Goal: Feedback & Contribution: Submit feedback/report problem

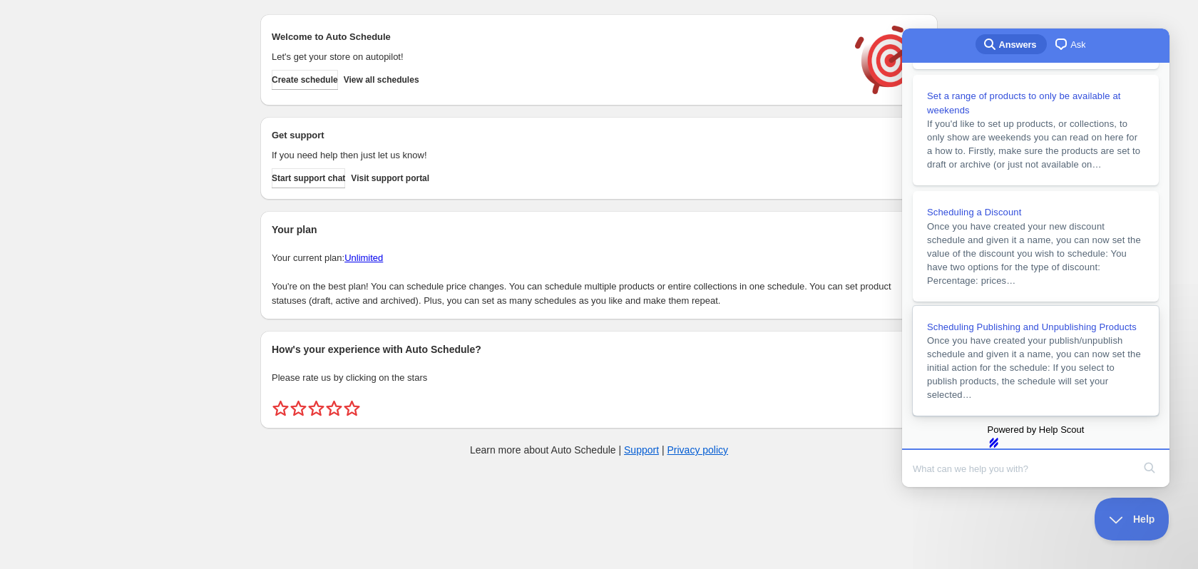
scroll to position [321, 0]
click at [1081, 45] on link "chat-square Ask" at bounding box center [1071, 44] width 49 height 20
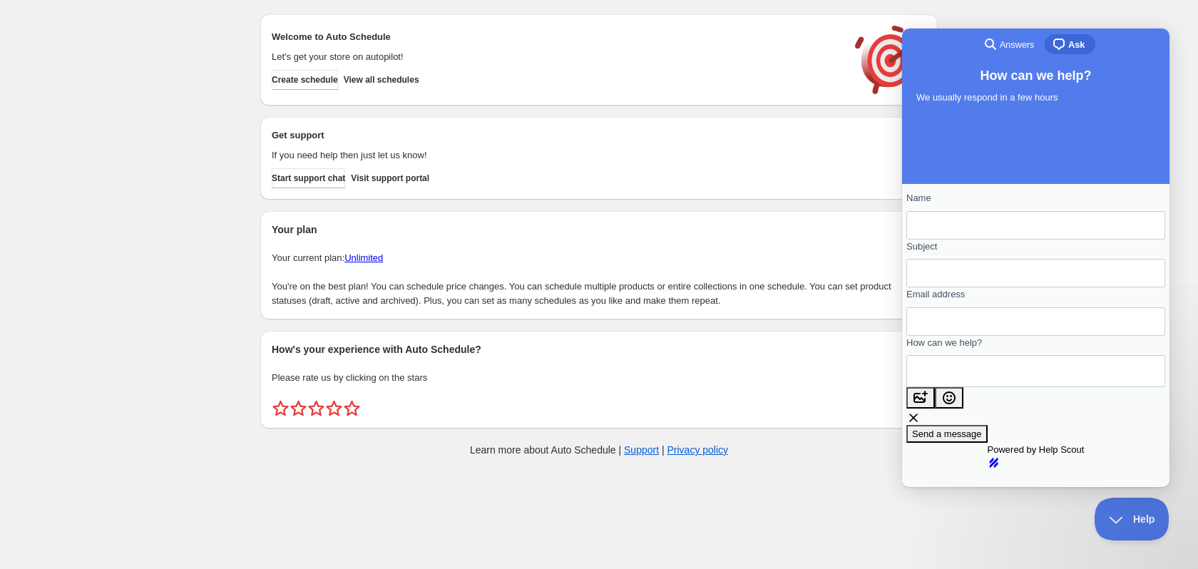
click at [1020, 235] on input "Name" at bounding box center [1036, 226] width 236 height 26
type input "3DSaga"
click at [1009, 278] on input "Subject" at bounding box center [1036, 273] width 236 height 26
type input "Problems at checkout"
click at [978, 335] on input "Email address" at bounding box center [1036, 322] width 236 height 26
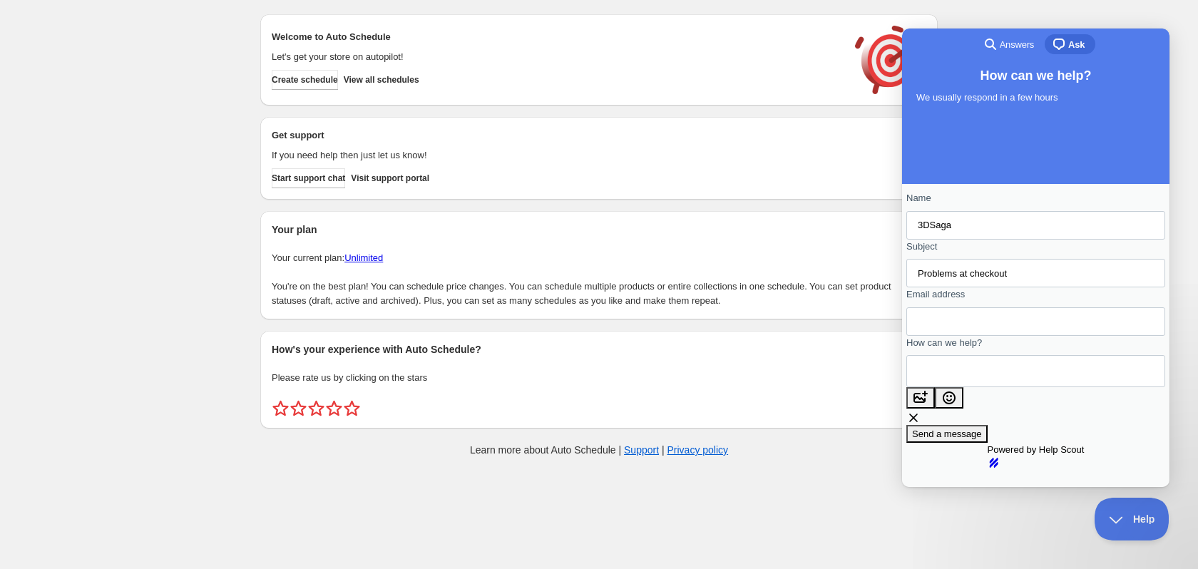
type input "[EMAIL_ADDRESS][DOMAIN_NAME]"
click at [989, 387] on textarea "How can we help?" at bounding box center [982, 371] width 129 height 31
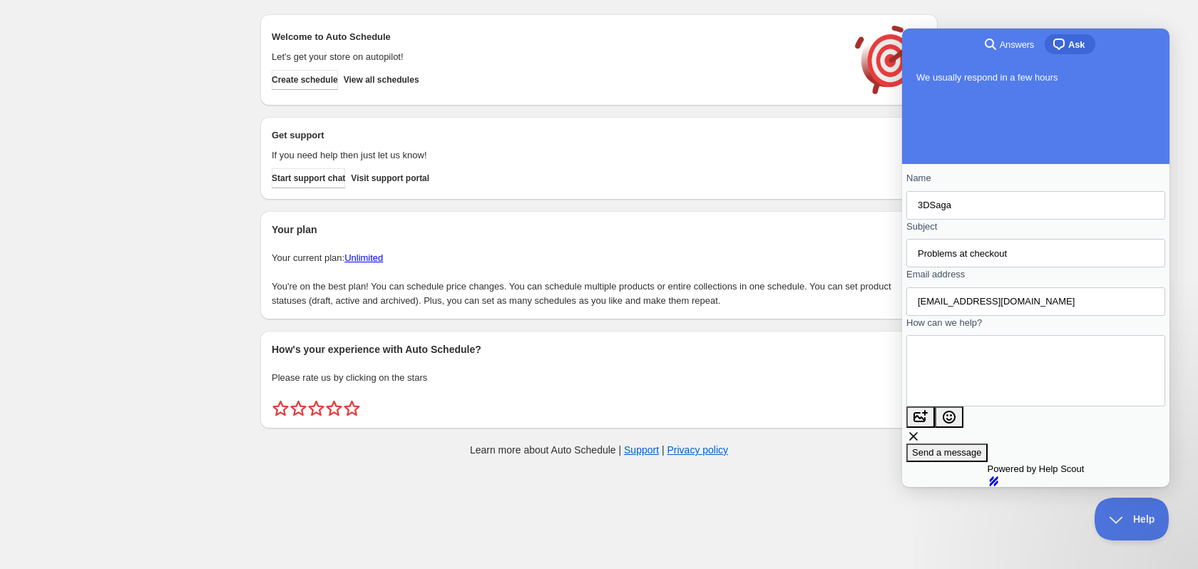
scroll to position [11, 0]
type textarea "We are having issues at checkout since the app was installed. Some customers ex…"
click at [982, 447] on span "Send a message" at bounding box center [947, 452] width 70 height 11
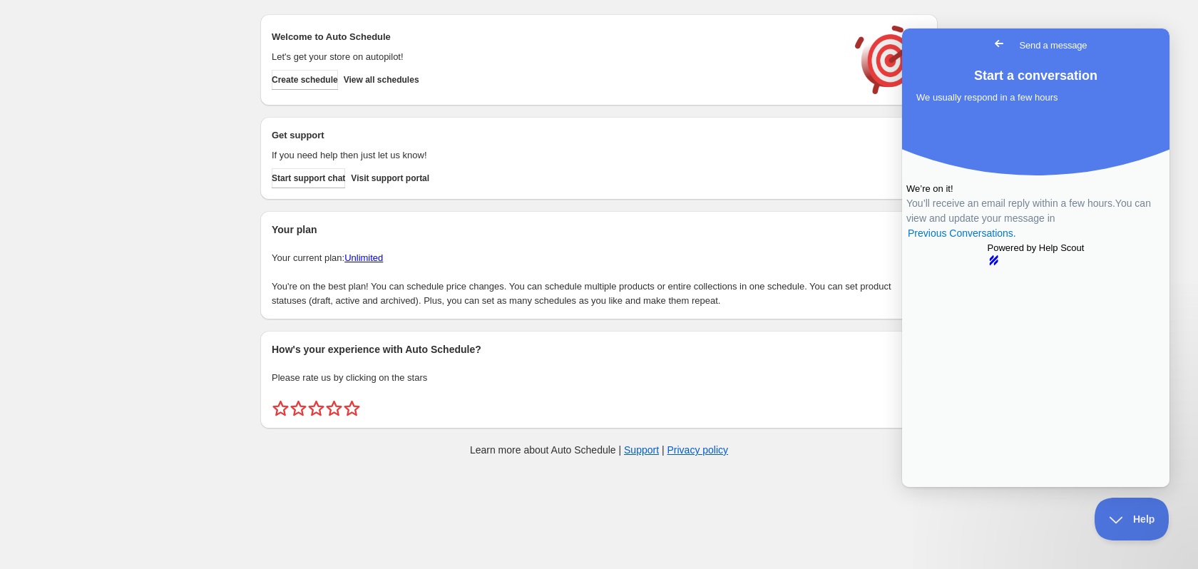
scroll to position [0, 0]
